Goal: Obtain resource: Download file/media

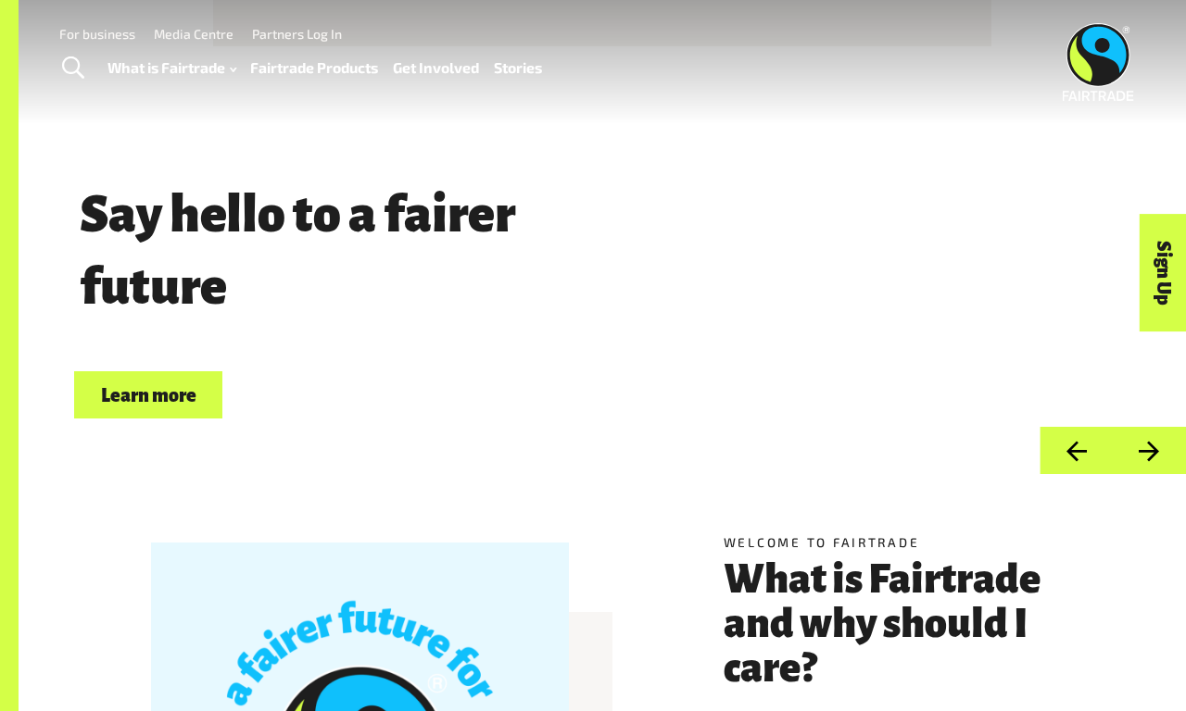
click at [97, 33] on link "For business" at bounding box center [97, 34] width 76 height 16
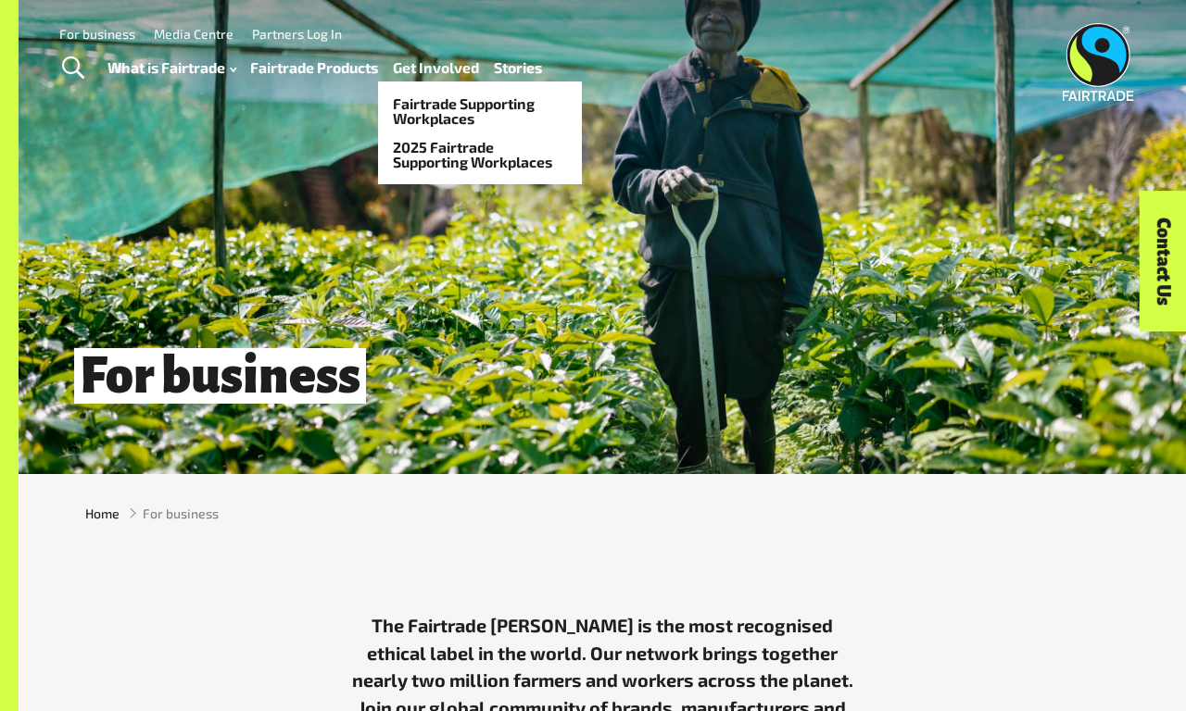
click at [435, 68] on link "Get Involved" at bounding box center [436, 68] width 86 height 26
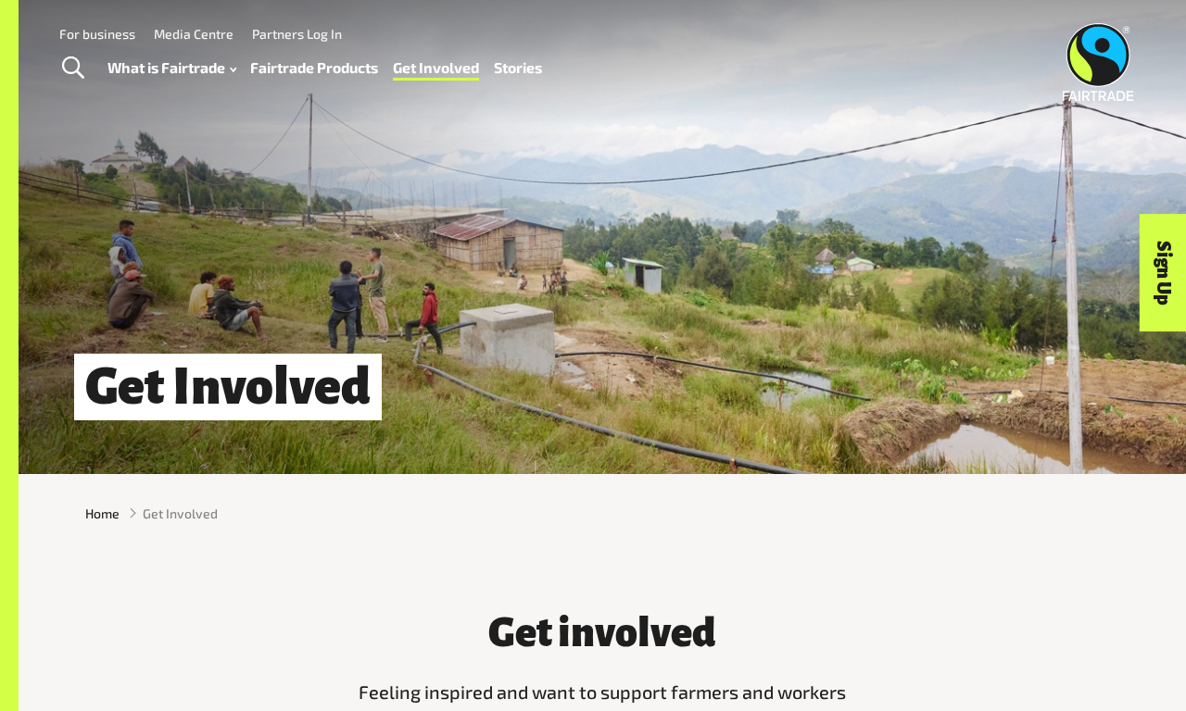
click at [97, 33] on link "For business" at bounding box center [97, 34] width 76 height 16
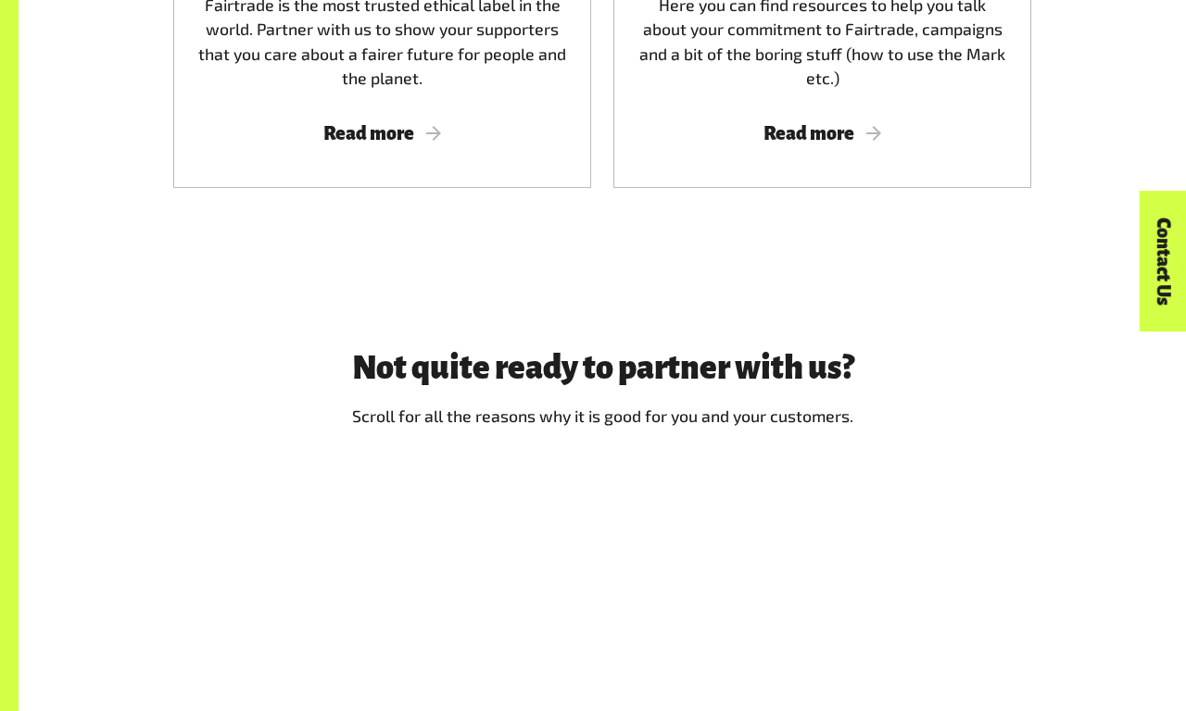
scroll to position [1995, 0]
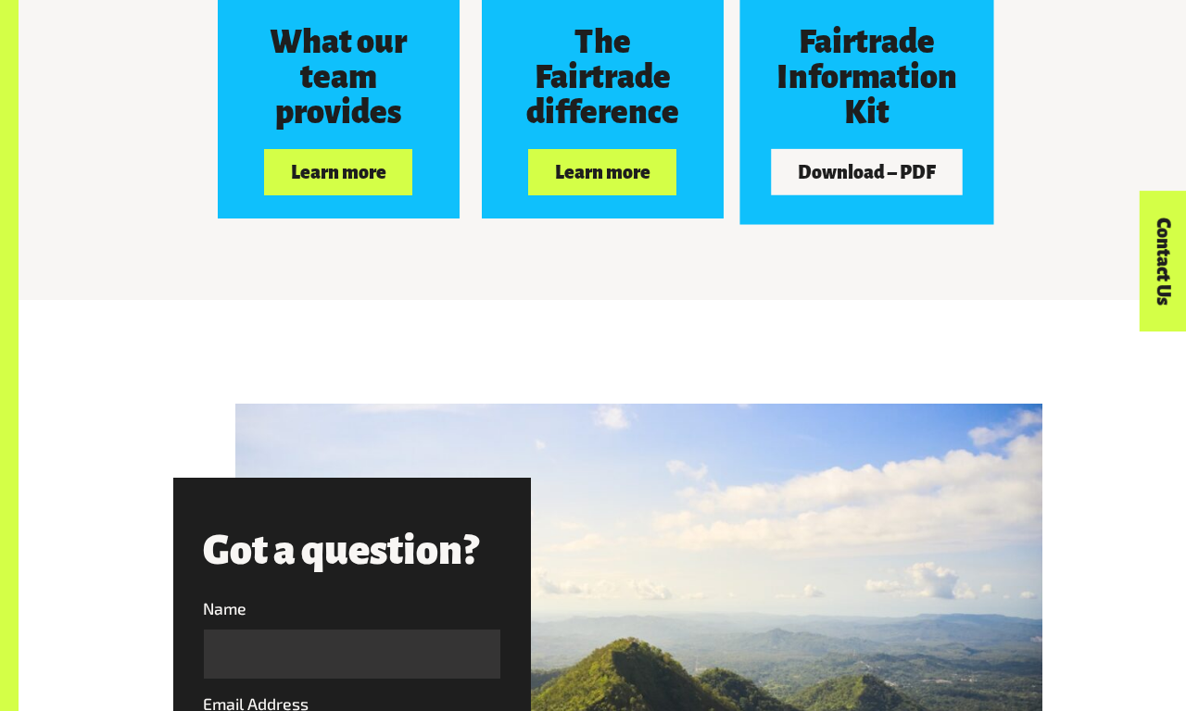
click at [866, 172] on button "Download – PDF" at bounding box center [866, 172] width 191 height 46
